Goal: Navigation & Orientation: Understand site structure

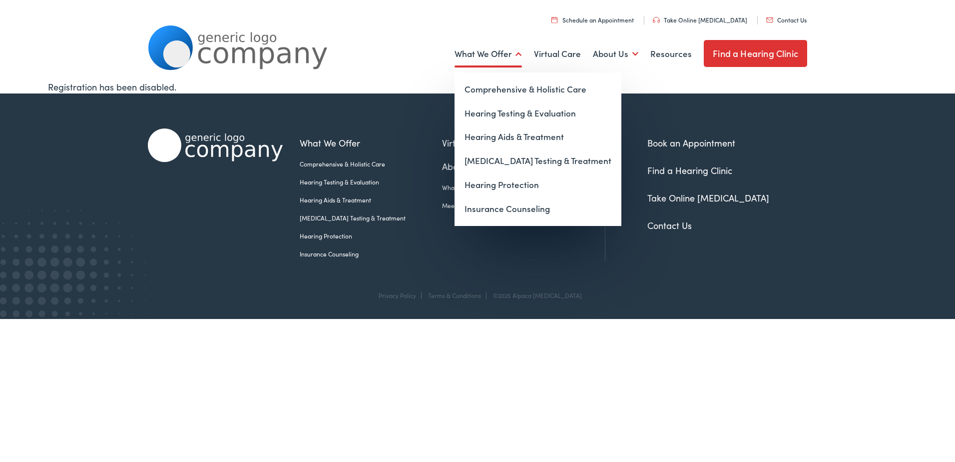
click at [514, 52] on link "What We Offer" at bounding box center [488, 53] width 67 height 37
